Goal: Navigation & Orientation: Find specific page/section

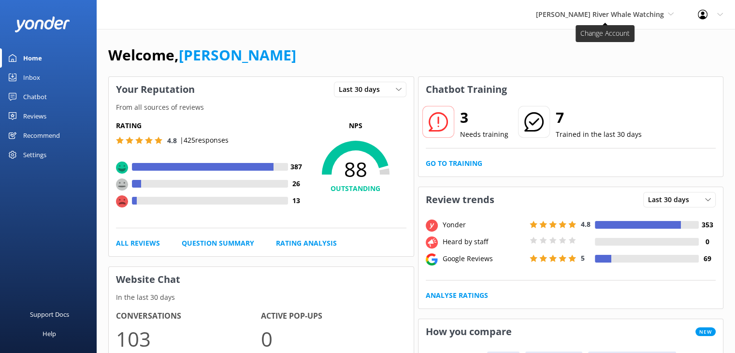
click at [614, 16] on span "[PERSON_NAME] River Whale Watching" at bounding box center [600, 14] width 128 height 9
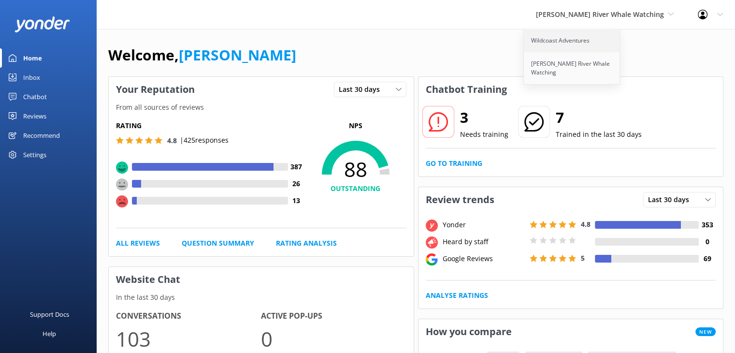
click at [580, 43] on link "Wildcoast Adventures" at bounding box center [572, 40] width 97 height 23
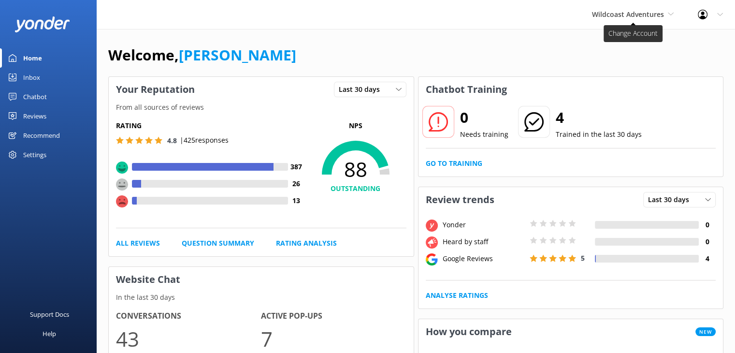
click at [618, 13] on span "Wildcoast Adventures" at bounding box center [628, 14] width 72 height 9
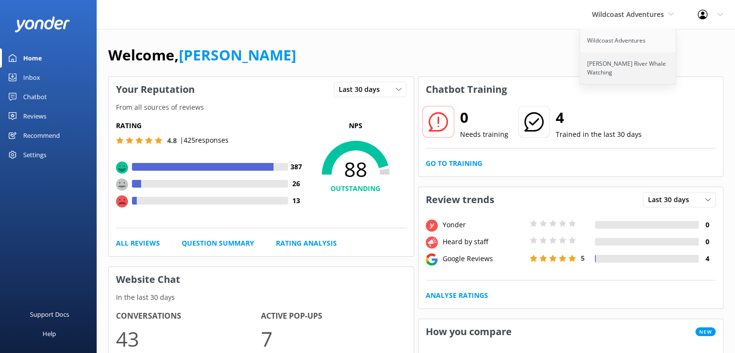
click at [595, 60] on link "[PERSON_NAME] River Whale Watching" at bounding box center [628, 68] width 97 height 32
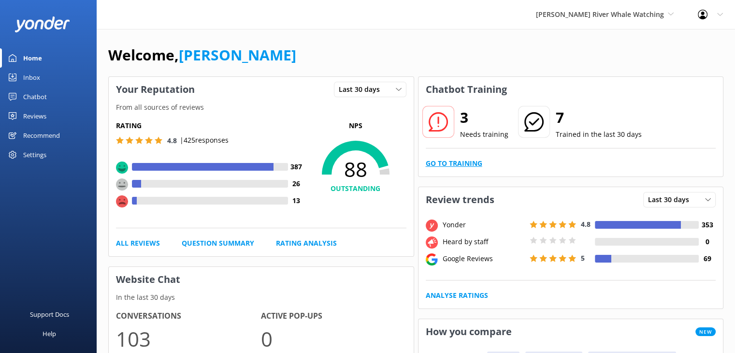
click at [440, 165] on link "Go to Training" at bounding box center [454, 163] width 57 height 11
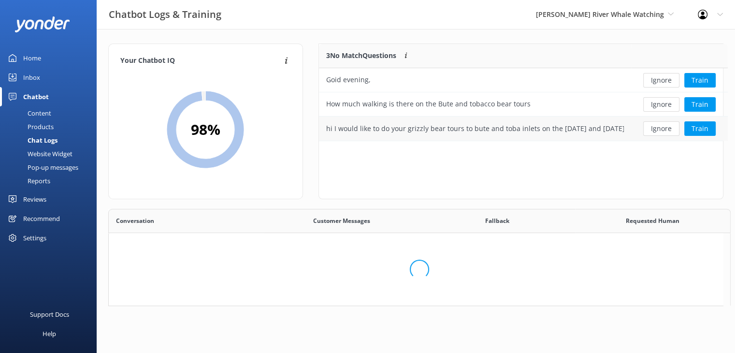
scroll to position [331, 607]
